Goal: Information Seeking & Learning: Learn about a topic

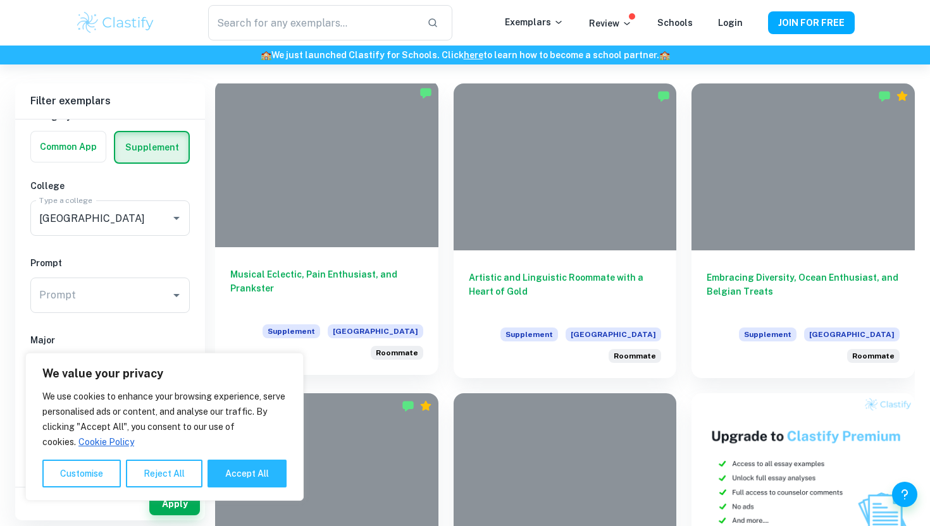
scroll to position [281, 0]
click at [304, 221] on div at bounding box center [326, 163] width 223 height 167
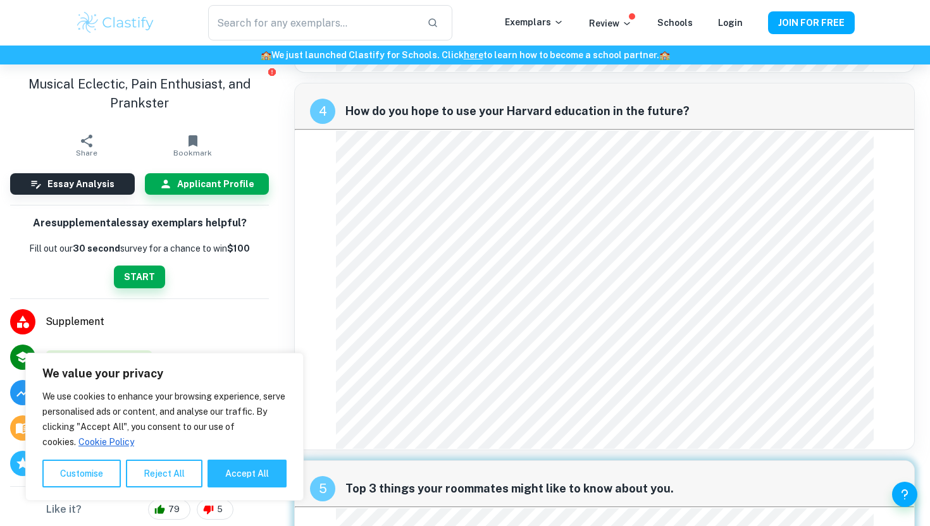
scroll to position [1115, 0]
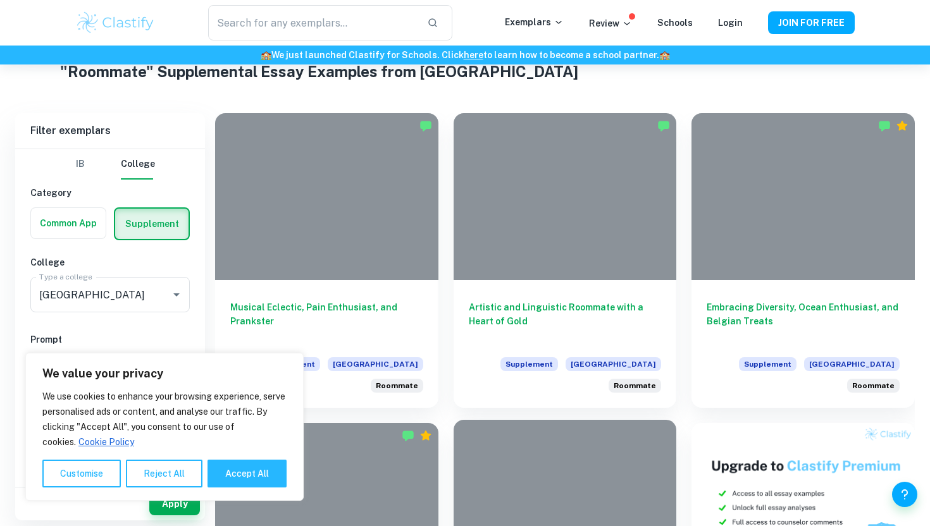
scroll to position [252, 0]
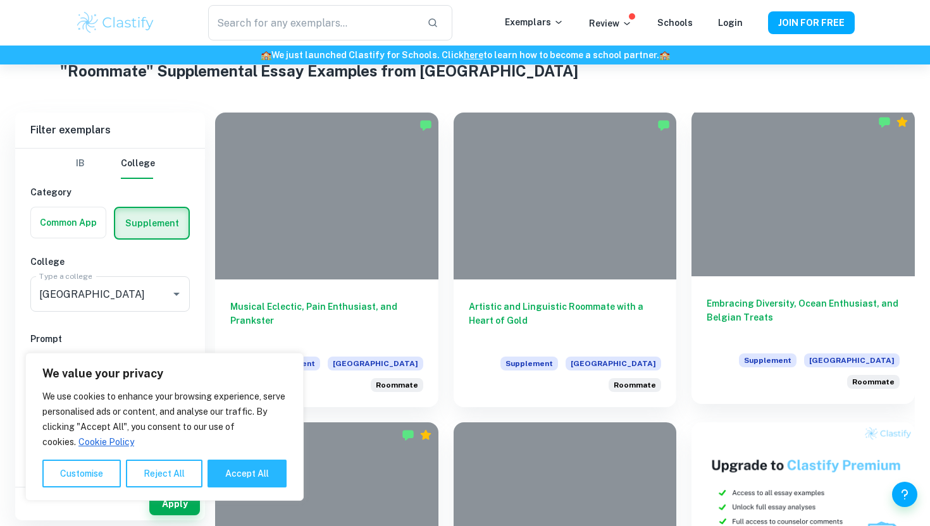
click at [821, 192] on div at bounding box center [802, 192] width 223 height 167
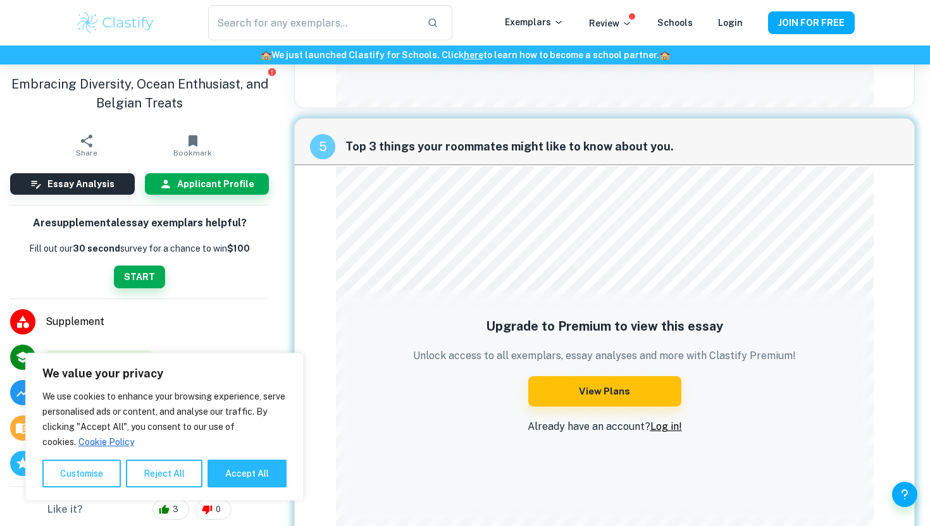
scroll to position [1706, 0]
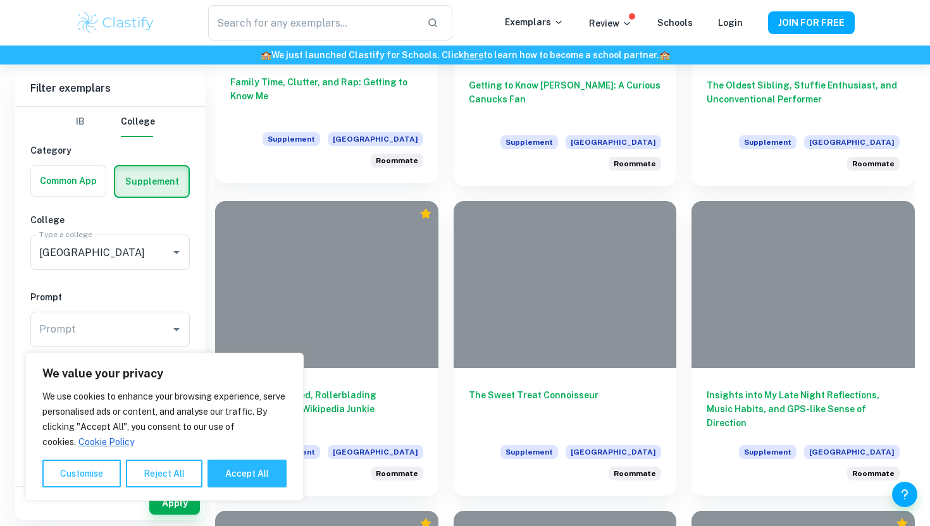
scroll to position [1423, 0]
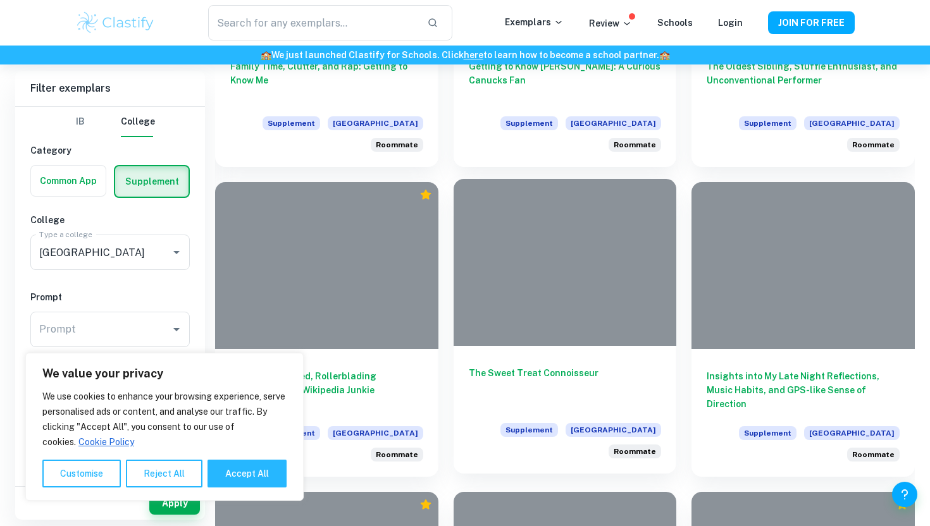
click at [493, 340] on div at bounding box center [564, 262] width 223 height 167
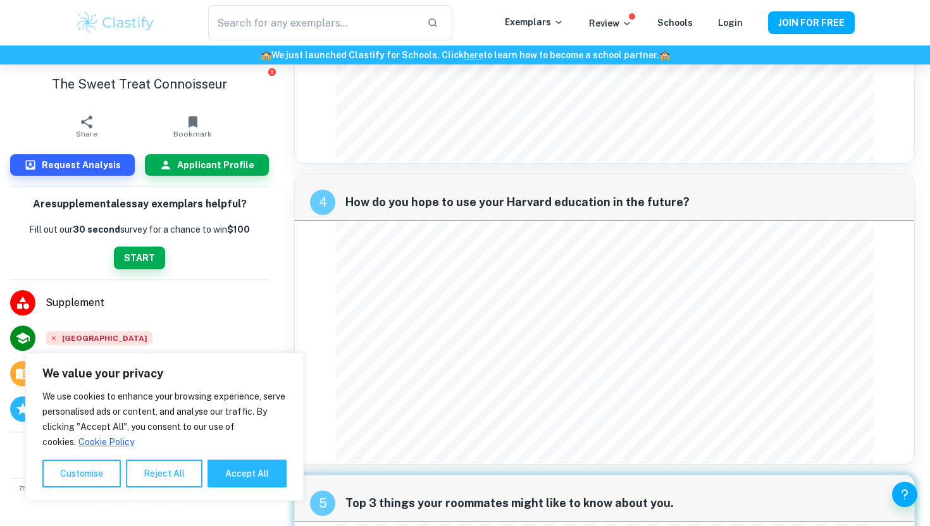
scroll to position [1121, 0]
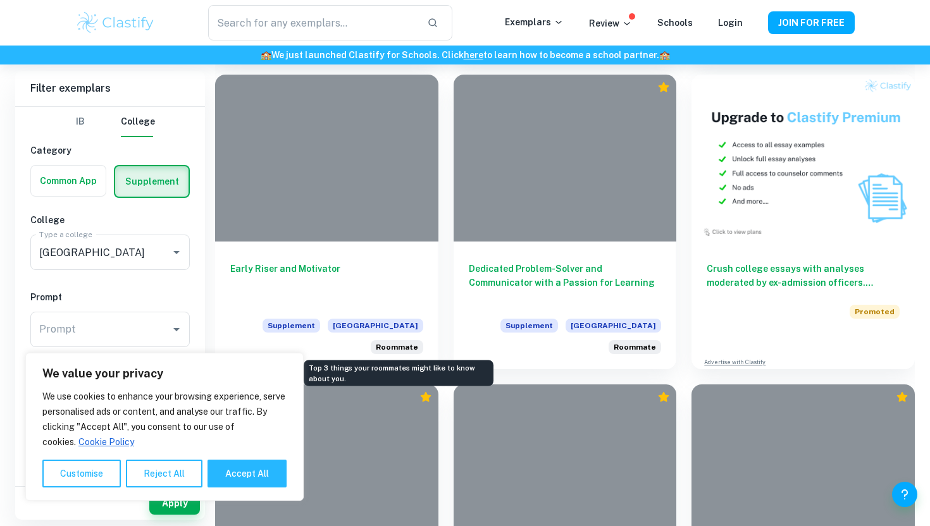
scroll to position [2188, 0]
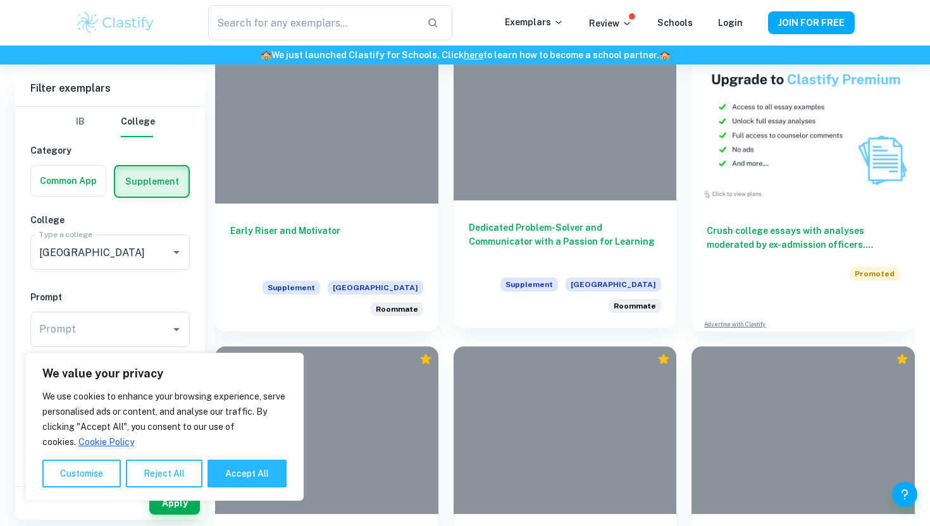
click at [555, 192] on div at bounding box center [564, 117] width 223 height 167
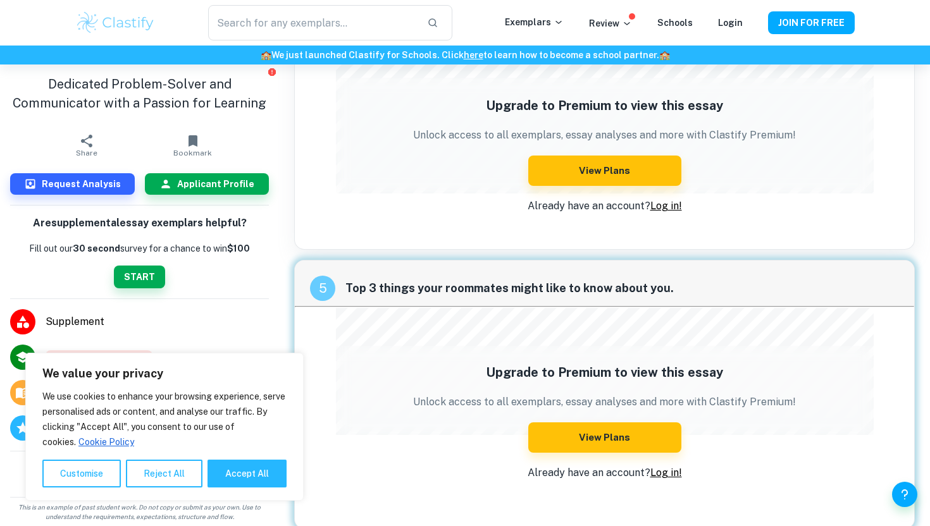
scroll to position [991, 0]
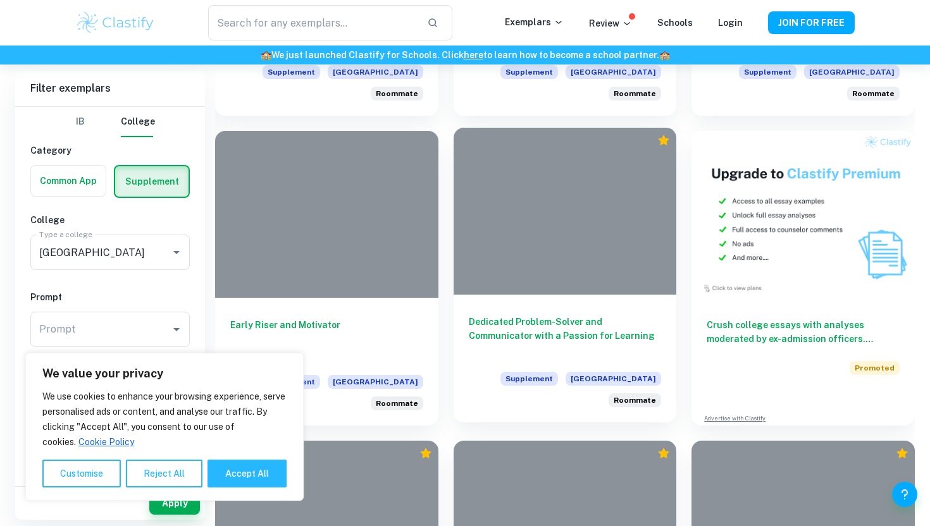
scroll to position [2106, 0]
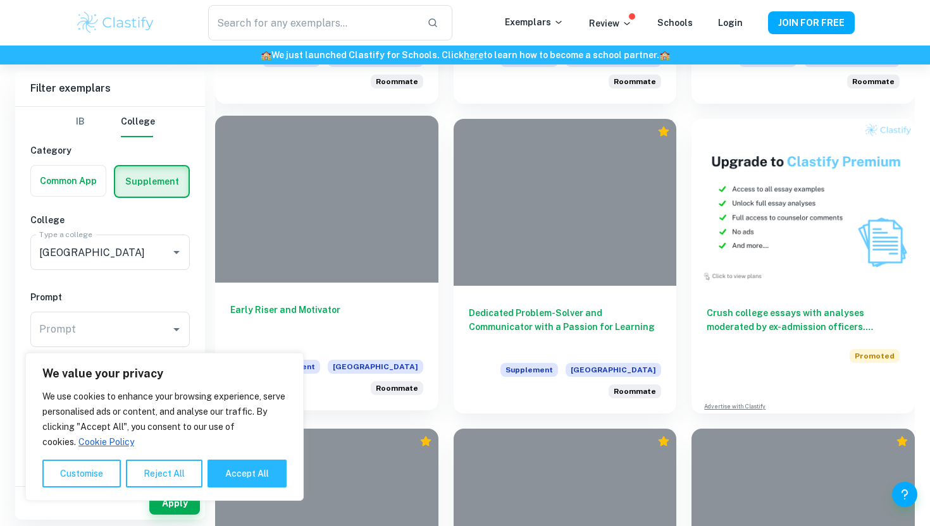
click at [364, 262] on div at bounding box center [326, 199] width 223 height 167
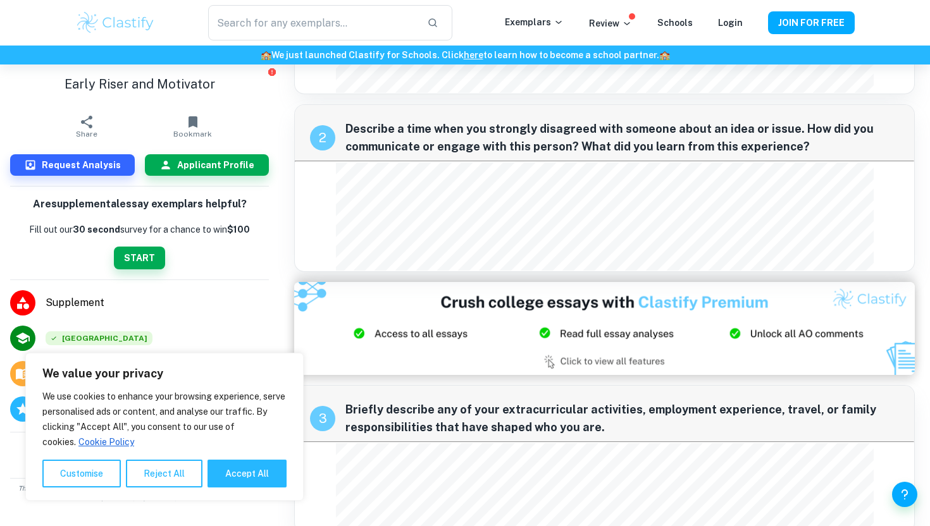
scroll to position [510, 0]
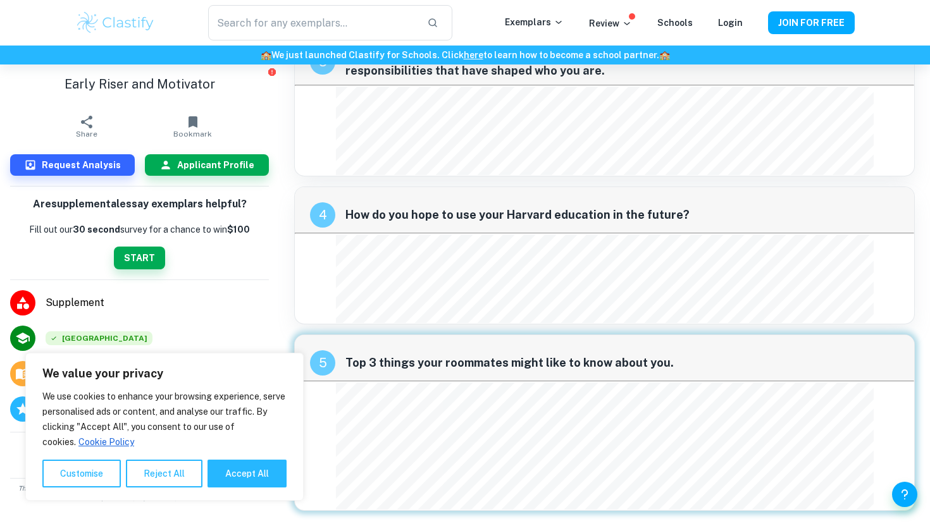
scroll to position [2106, 0]
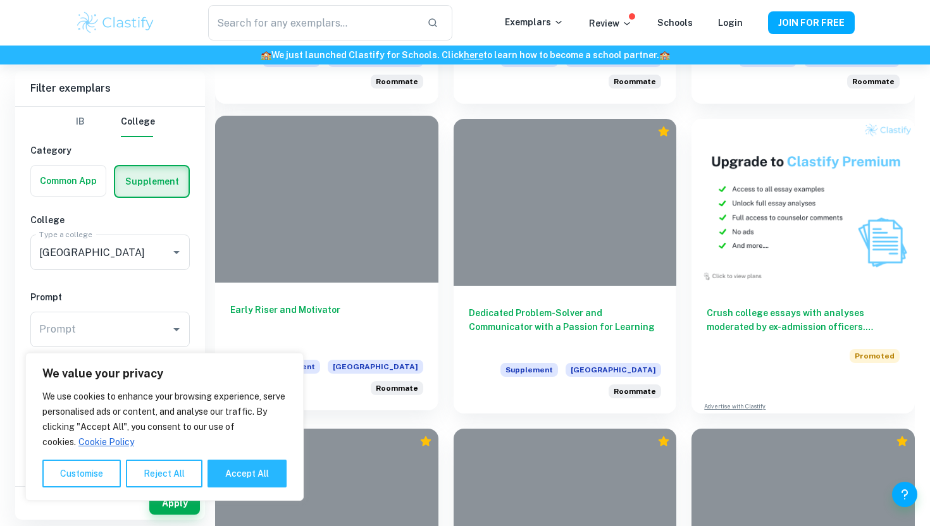
click at [336, 219] on div at bounding box center [326, 199] width 223 height 167
